Goal: Navigation & Orientation: Understand site structure

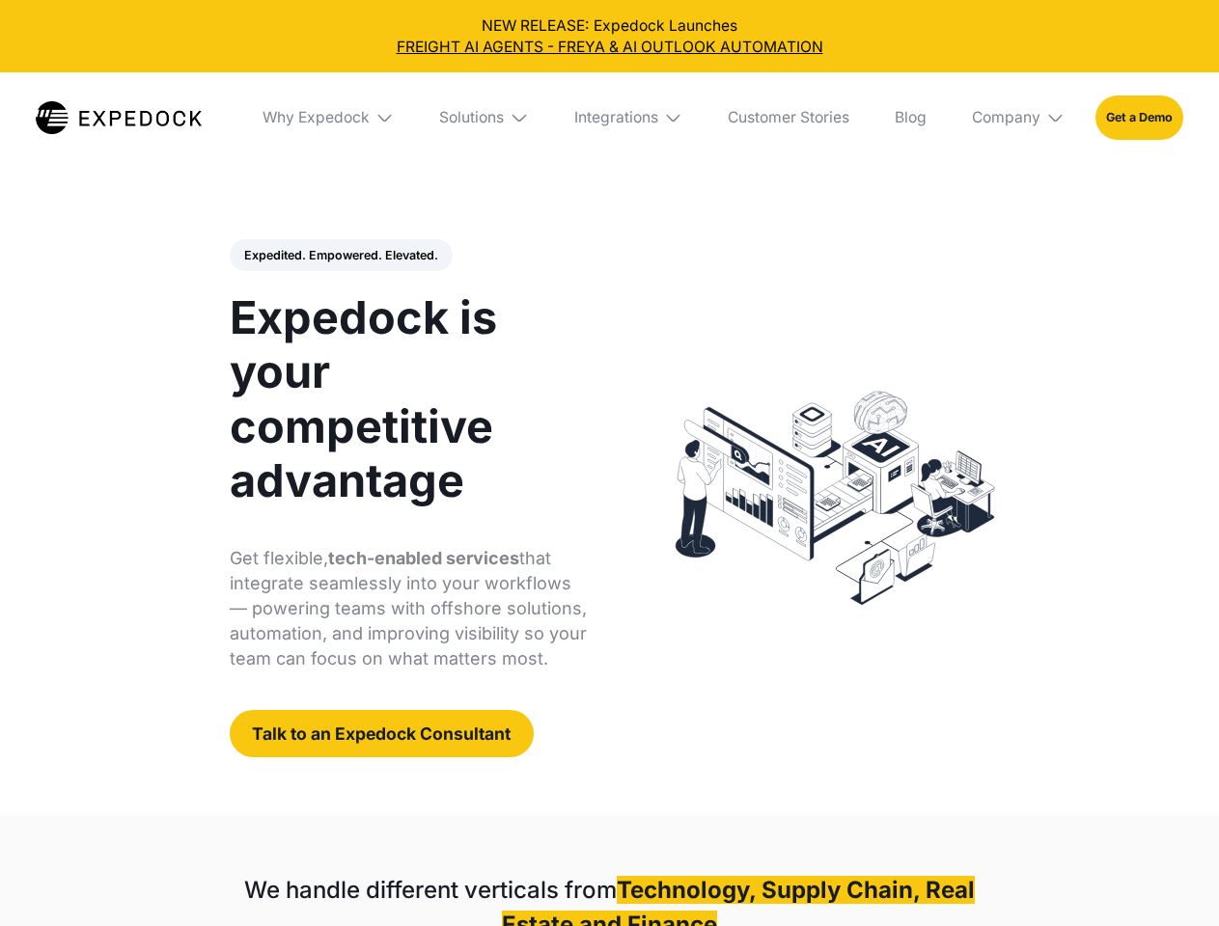
select select
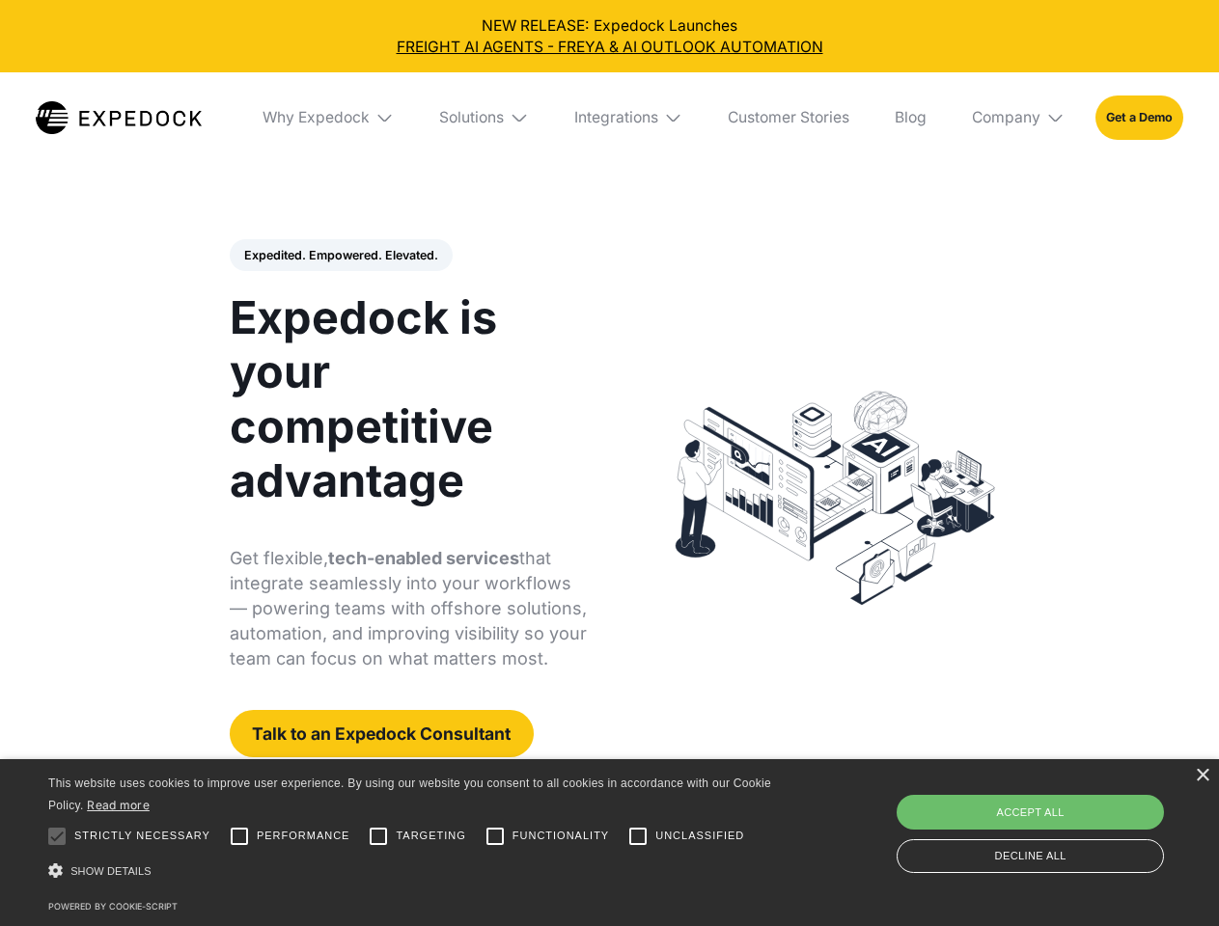
click at [609, 118] on div "Integrations" at bounding box center [616, 117] width 84 height 19
click at [329, 118] on div "Why Expedock" at bounding box center [299, 117] width 107 height 19
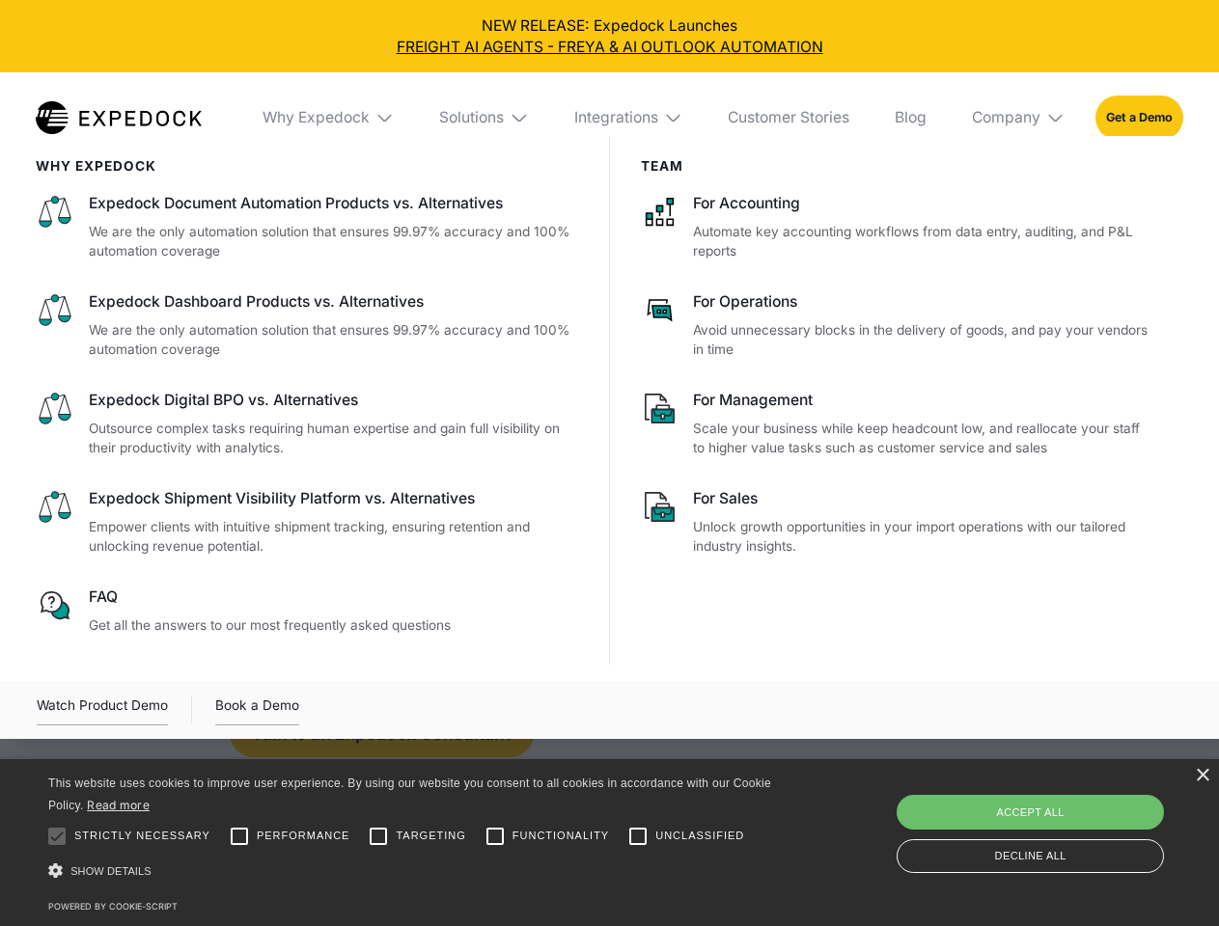
click at [485, 118] on div "Solutions" at bounding box center [471, 117] width 65 height 19
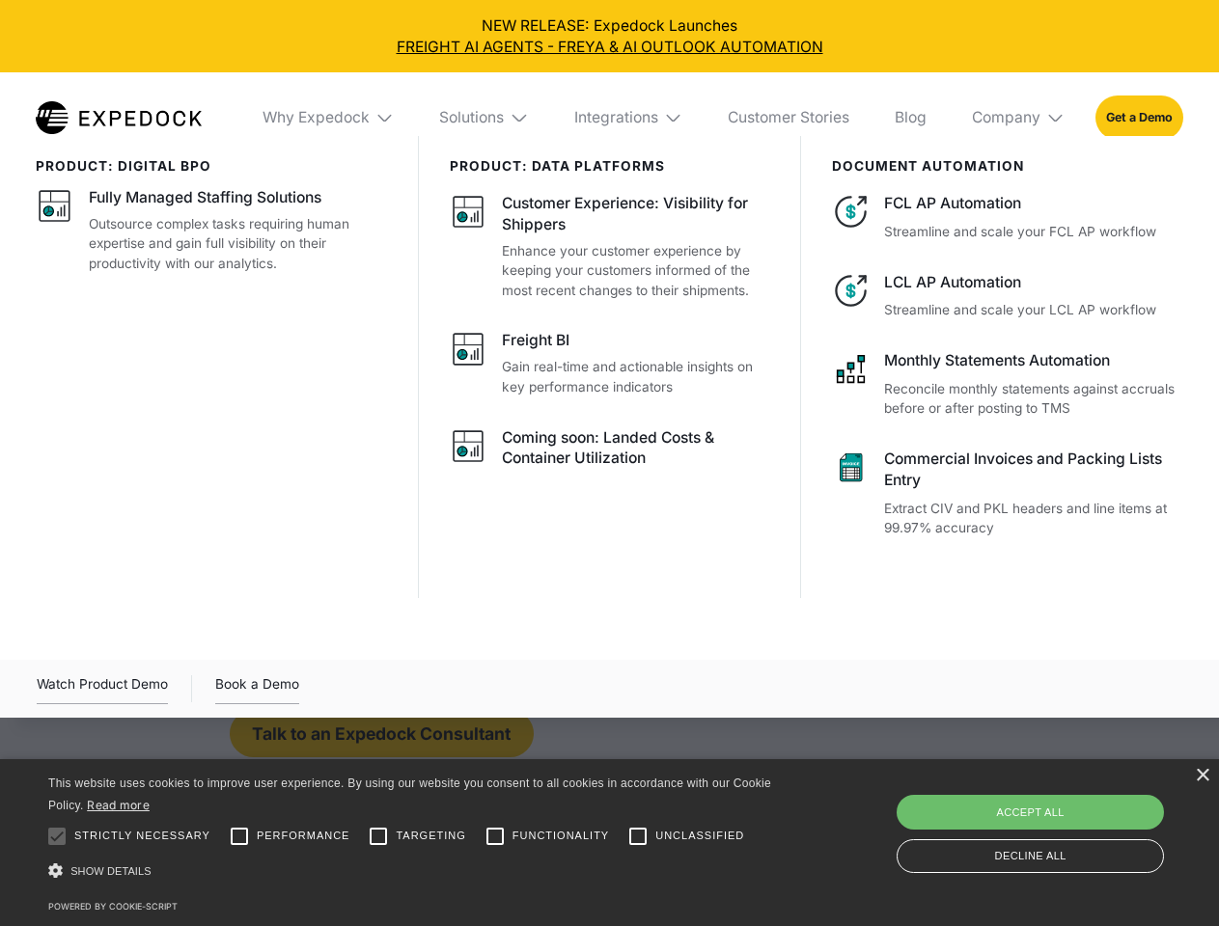
click at [629, 118] on div "Integrations" at bounding box center [616, 117] width 84 height 19
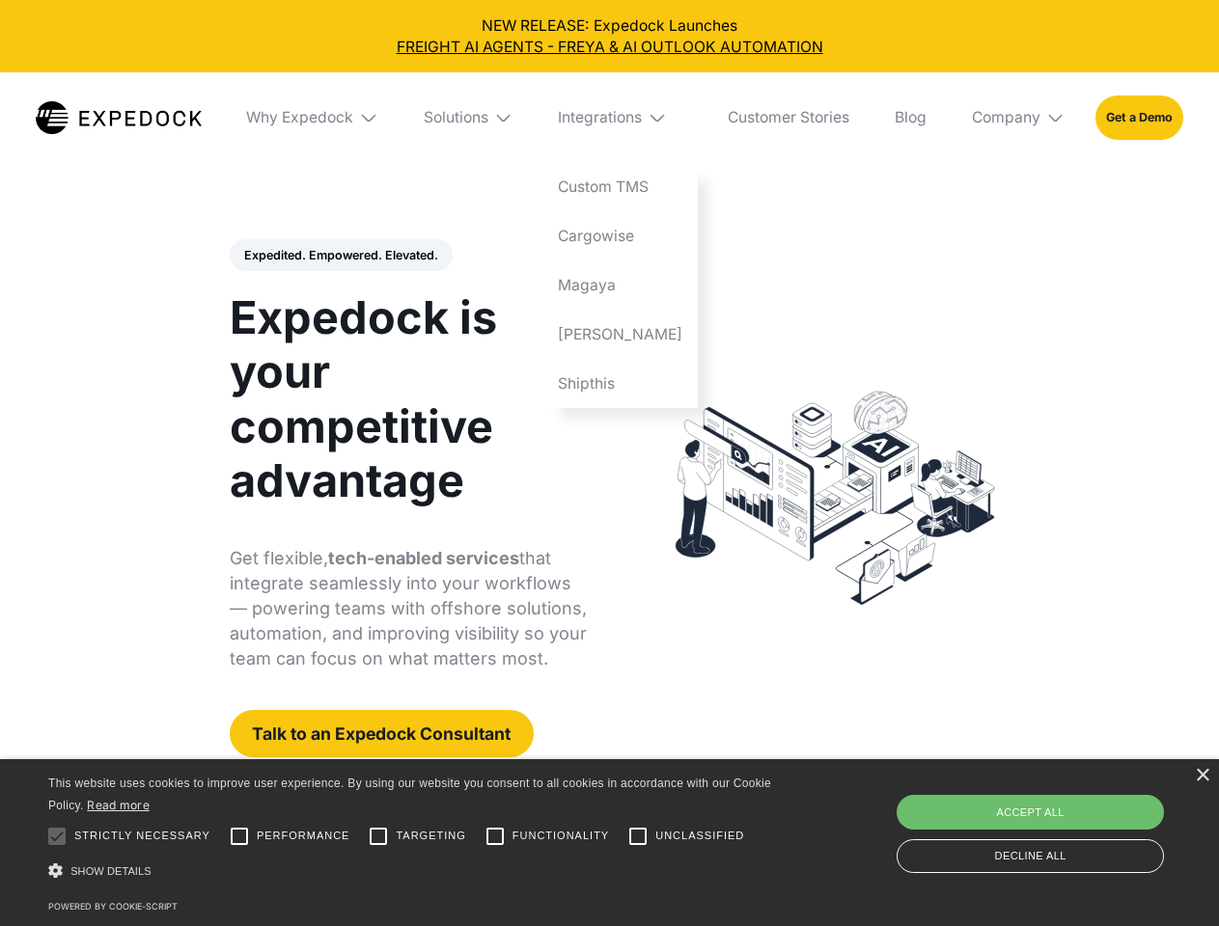
click at [1019, 118] on div "Company" at bounding box center [1006, 117] width 69 height 19
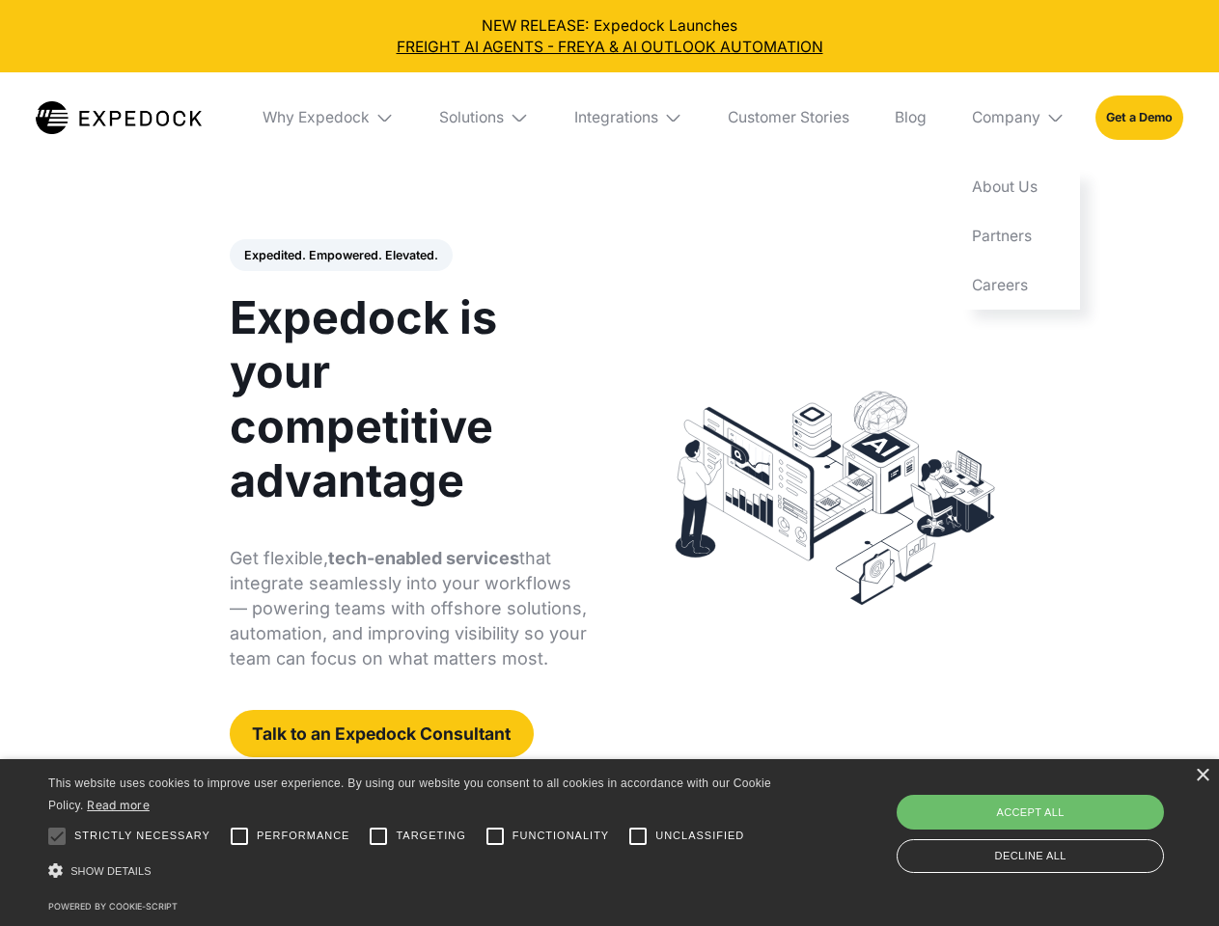
click at [340, 256] on div "Expedited. Empowered. Elevated. Automate Freight Document Extraction at 99.97% …" at bounding box center [409, 498] width 358 height 519
click at [57, 837] on div at bounding box center [57, 836] width 39 height 39
click at [239, 837] on input "Performance" at bounding box center [239, 836] width 39 height 39
checkbox input "true"
click at [378, 837] on input "Targeting" at bounding box center [378, 836] width 39 height 39
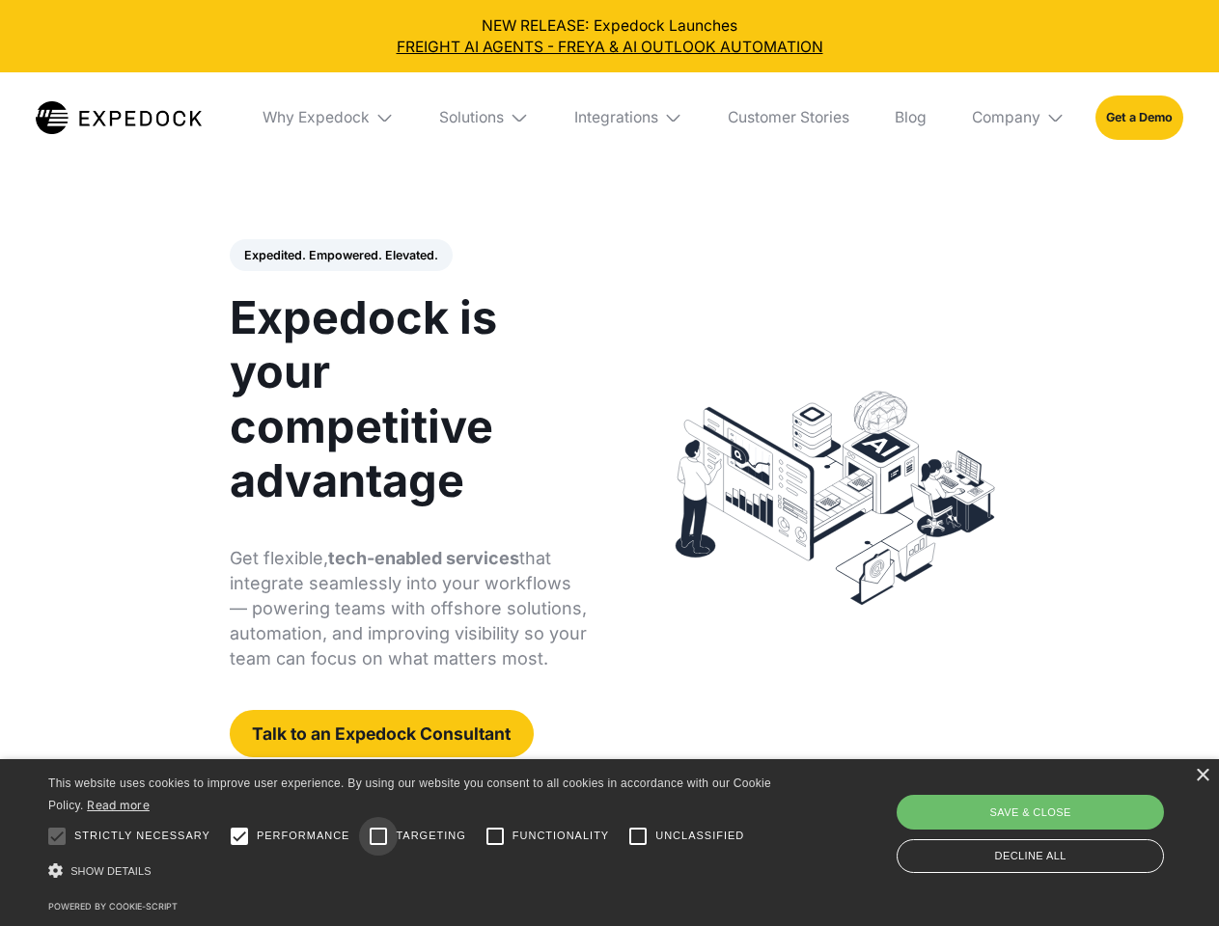
checkbox input "true"
click at [495, 837] on input "Functionality" at bounding box center [495, 836] width 39 height 39
checkbox input "true"
